Goal: Task Accomplishment & Management: Complete application form

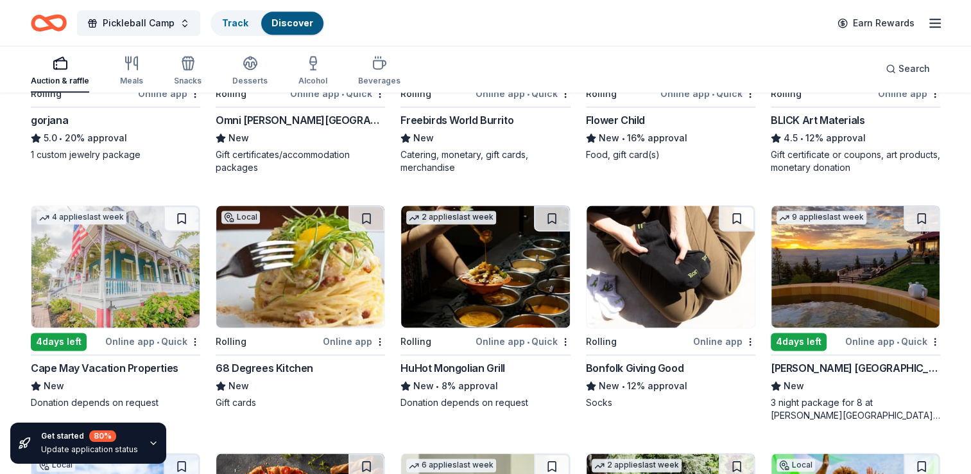
scroll to position [1787, 0]
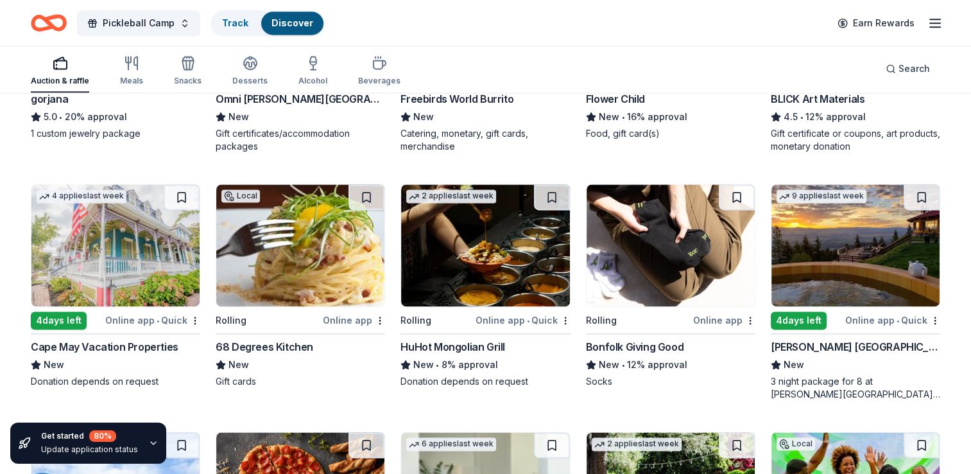
click at [99, 250] on img at bounding box center [115, 245] width 168 height 122
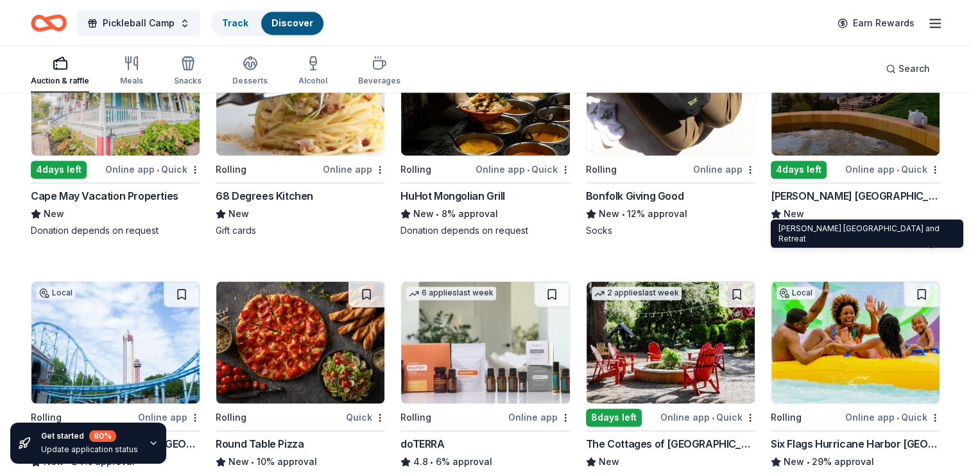
scroll to position [1916, 0]
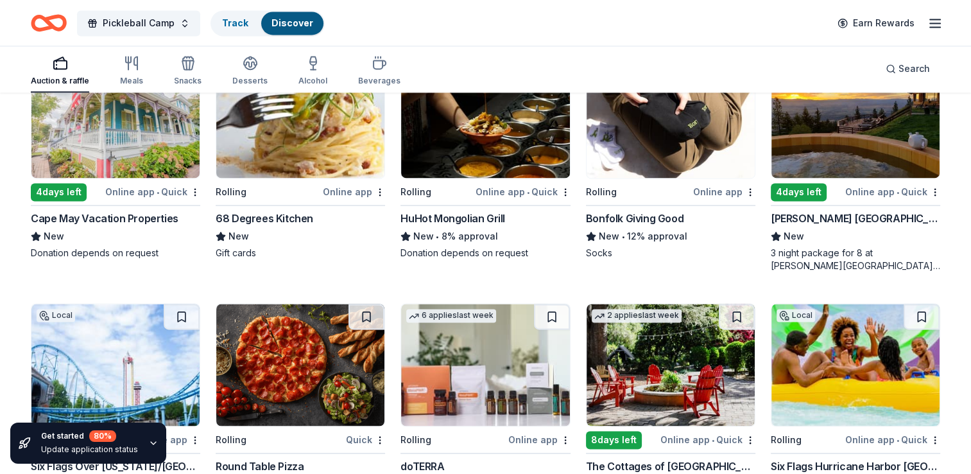
click at [837, 123] on img at bounding box center [856, 117] width 168 height 122
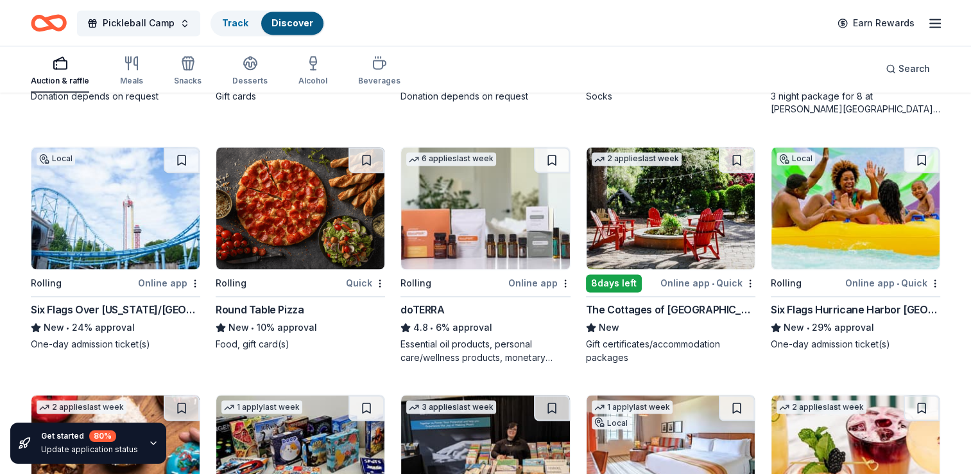
scroll to position [2108, 0]
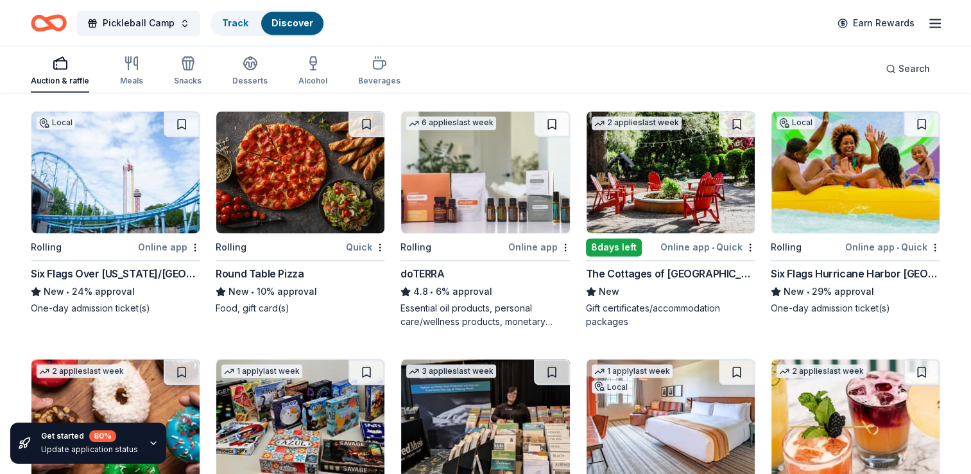
click at [480, 201] on img at bounding box center [485, 172] width 168 height 122
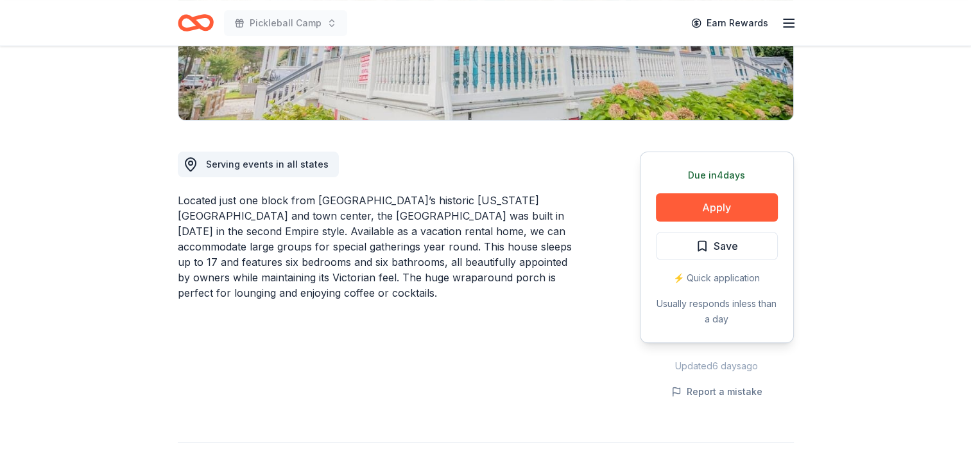
scroll to position [64, 0]
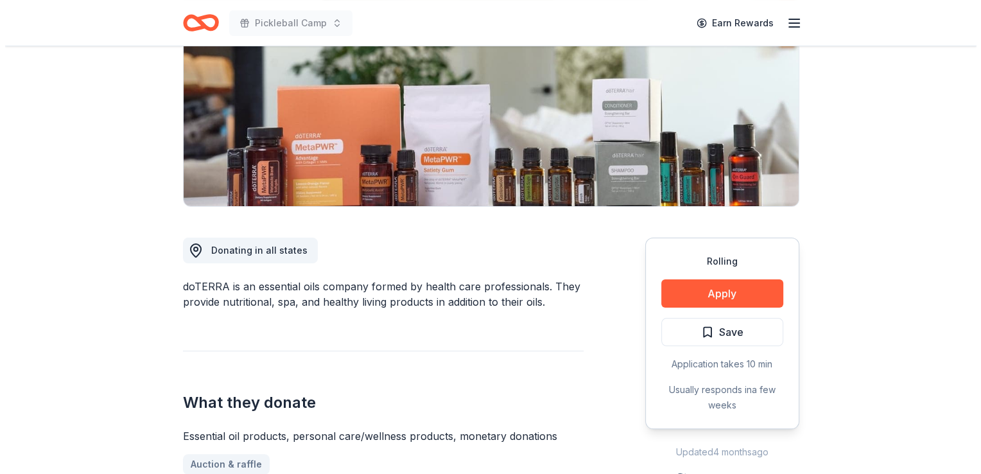
scroll to position [257, 0]
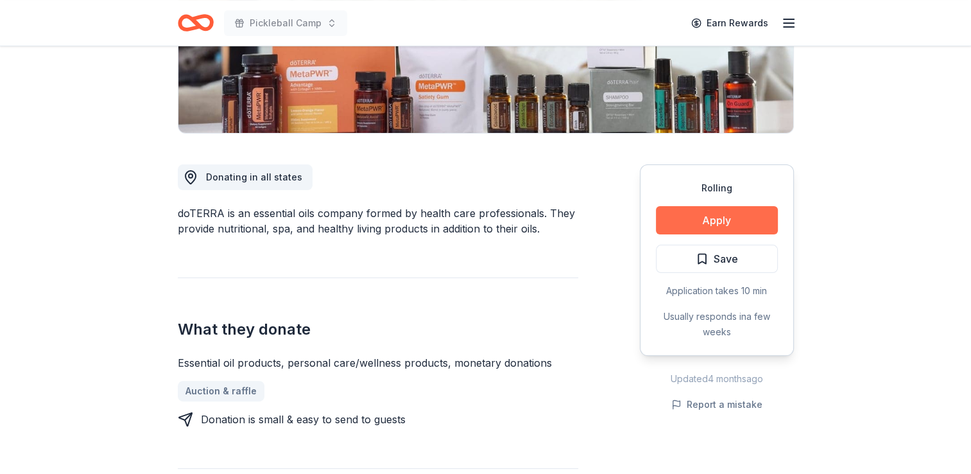
click at [701, 214] on button "Apply" at bounding box center [717, 220] width 122 height 28
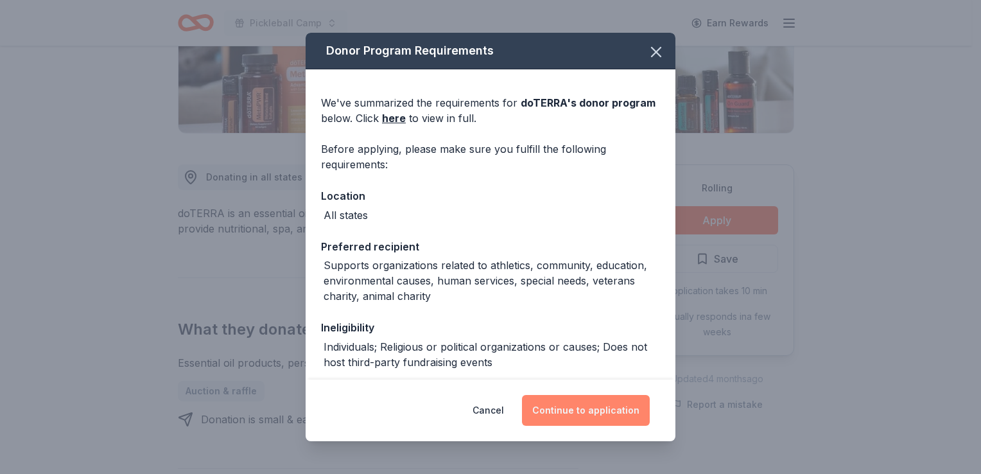
click at [587, 410] on button "Continue to application" at bounding box center [586, 410] width 128 height 31
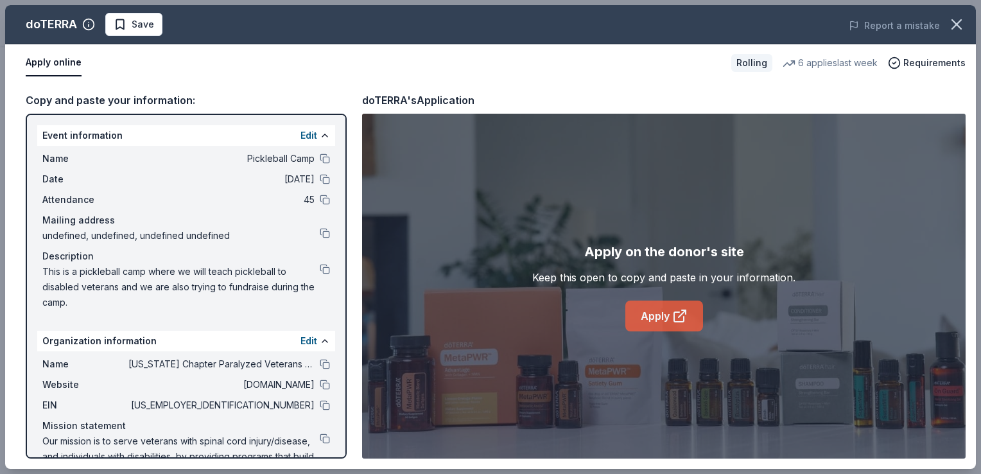
click at [650, 315] on link "Apply" at bounding box center [664, 315] width 78 height 31
click at [510, 381] on div "Apply on the donor's site Keep this open to copy and paste in your information.…" at bounding box center [663, 286] width 603 height 345
